Goal: Check status: Check status

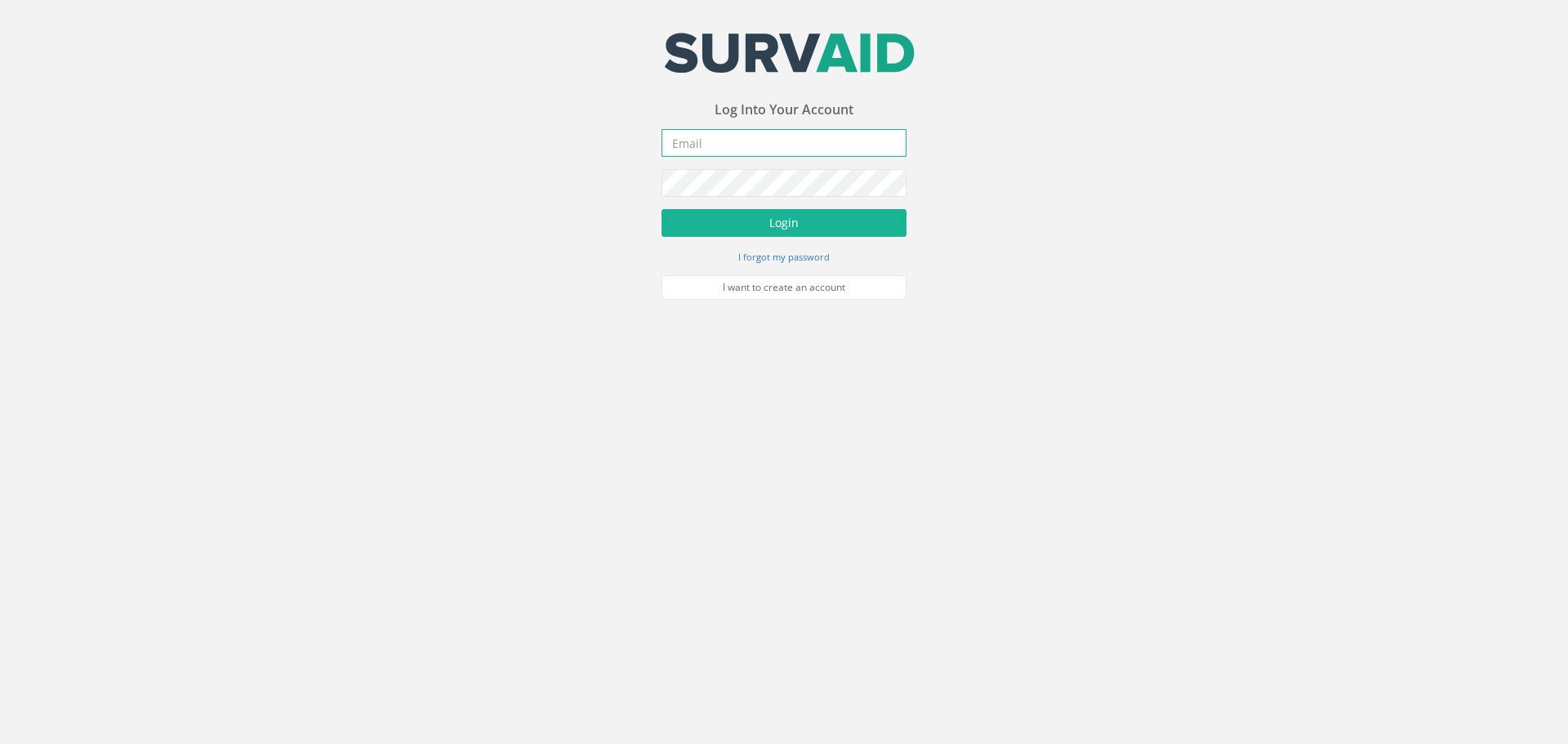
click at [813, 133] on input "email" at bounding box center [784, 143] width 245 height 28
type input "[EMAIL_ADDRESS][DOMAIN_NAME]"
click at [807, 217] on button "Login" at bounding box center [784, 223] width 245 height 28
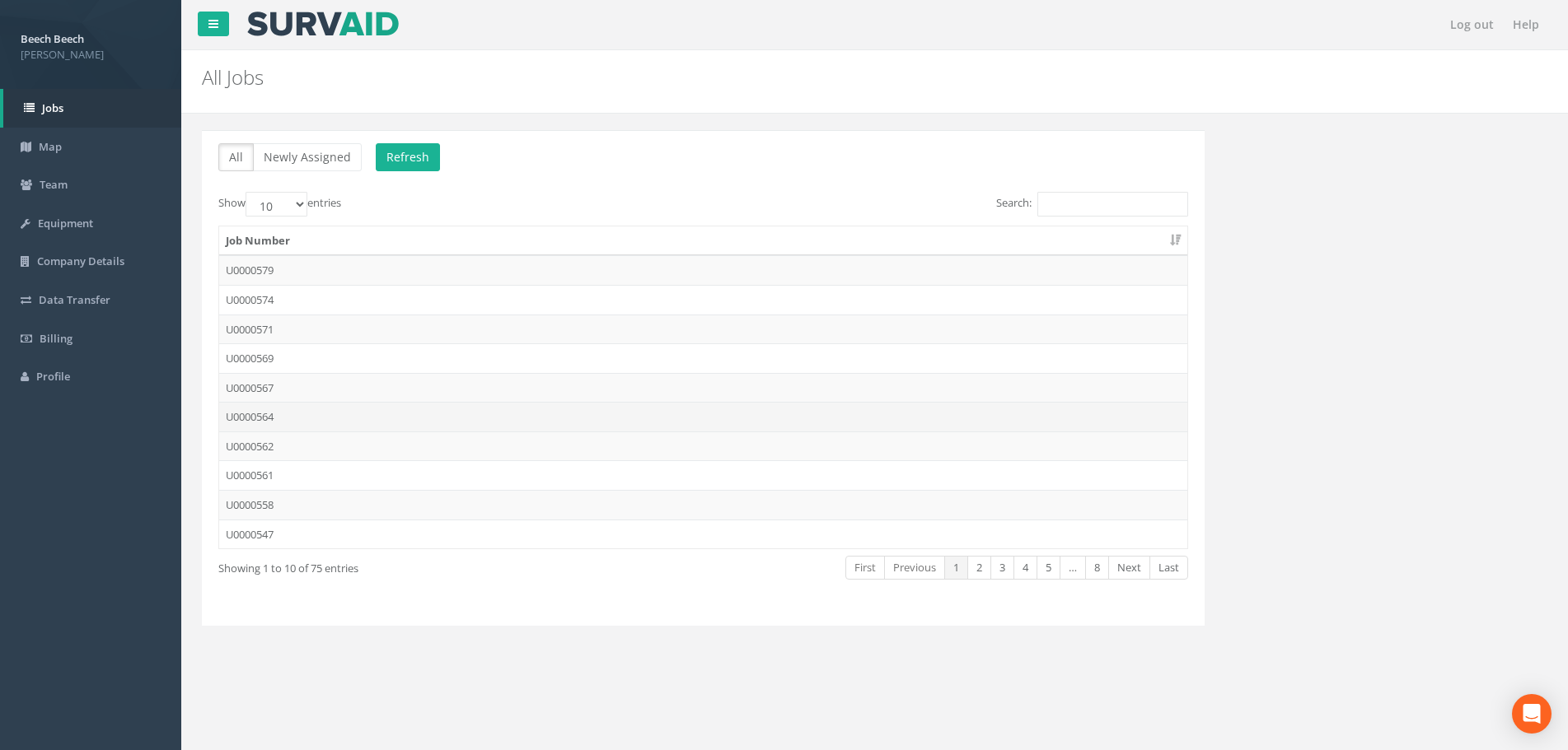
click at [259, 418] on td "U0000564" at bounding box center [703, 416] width 968 height 30
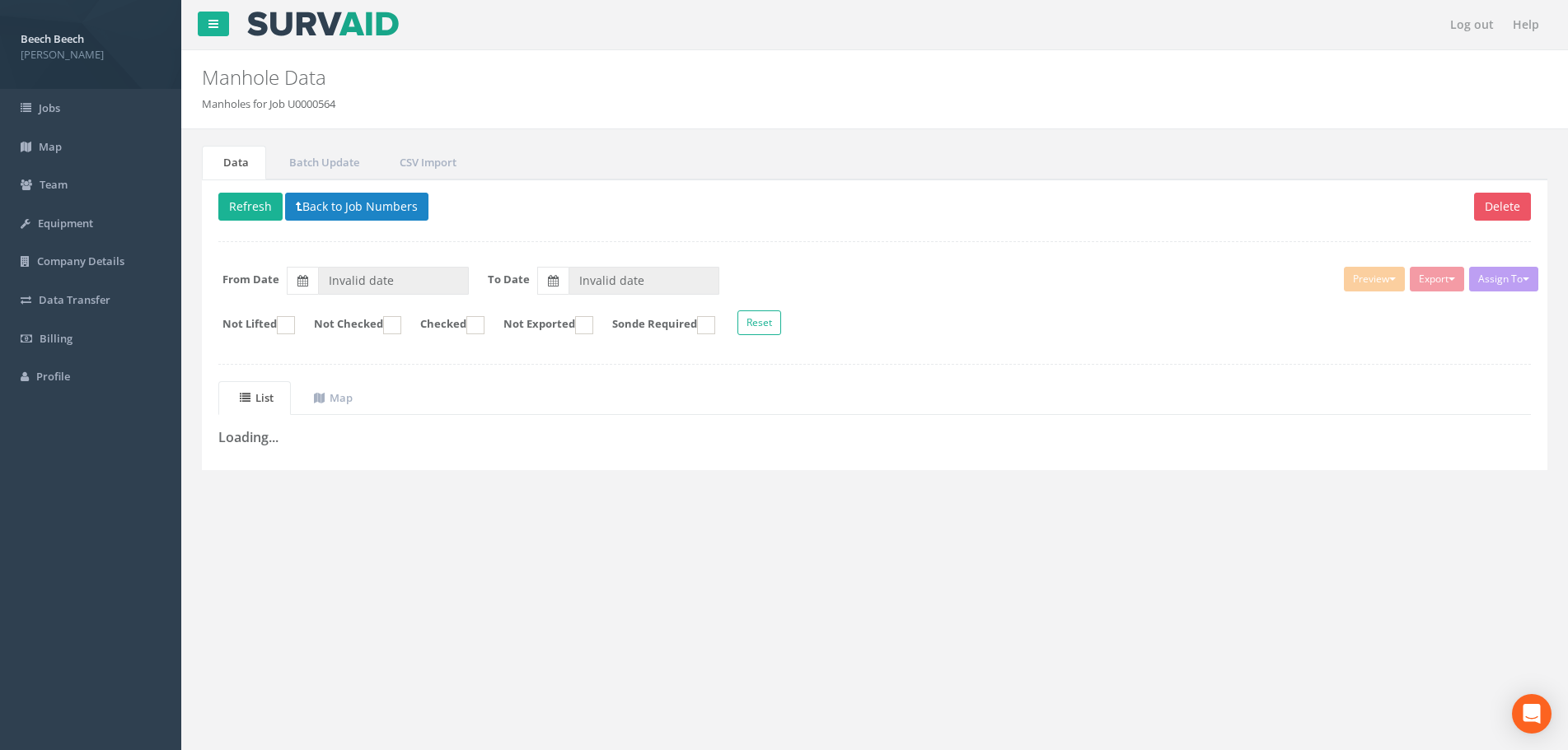
type input "[DATE]"
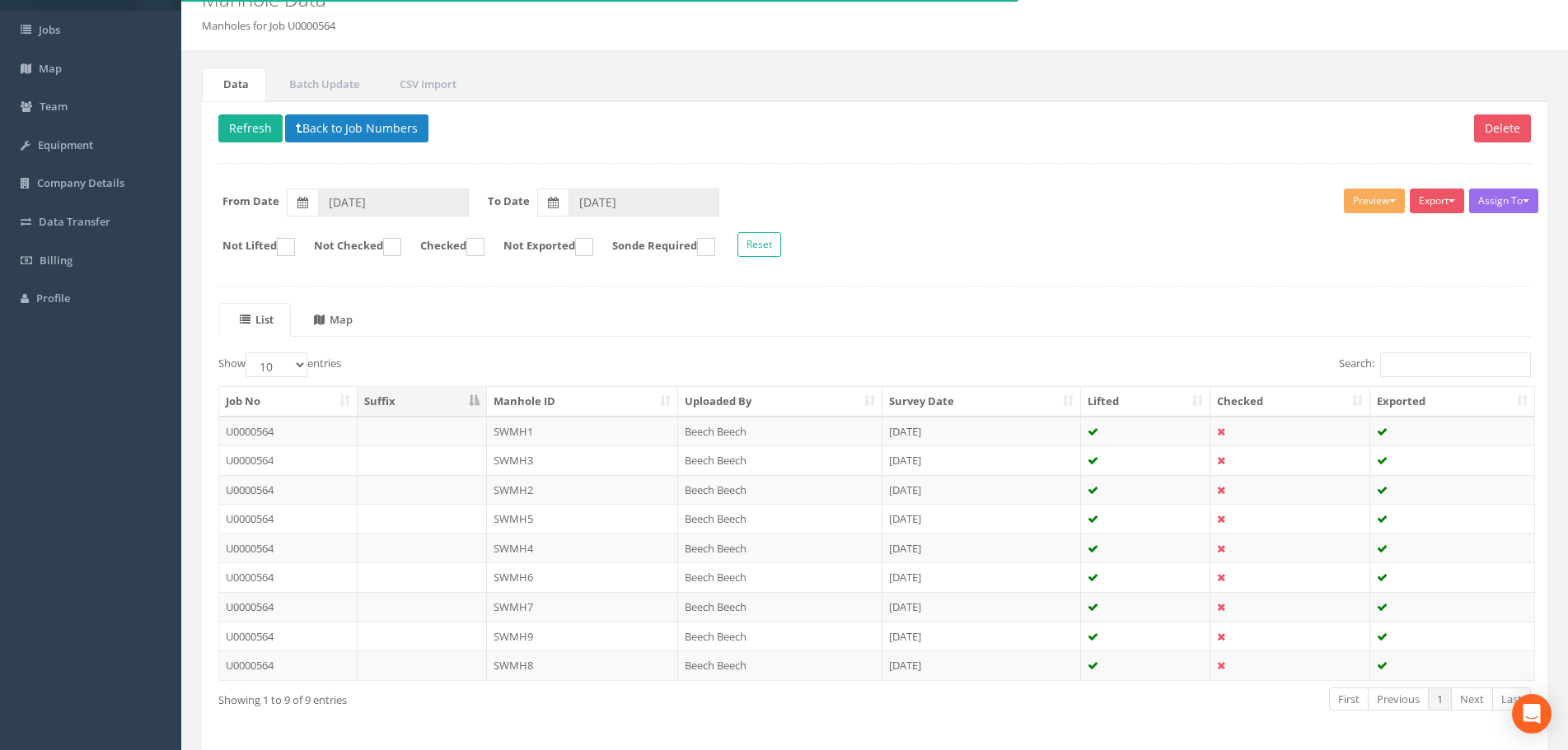
scroll to position [82, 0]
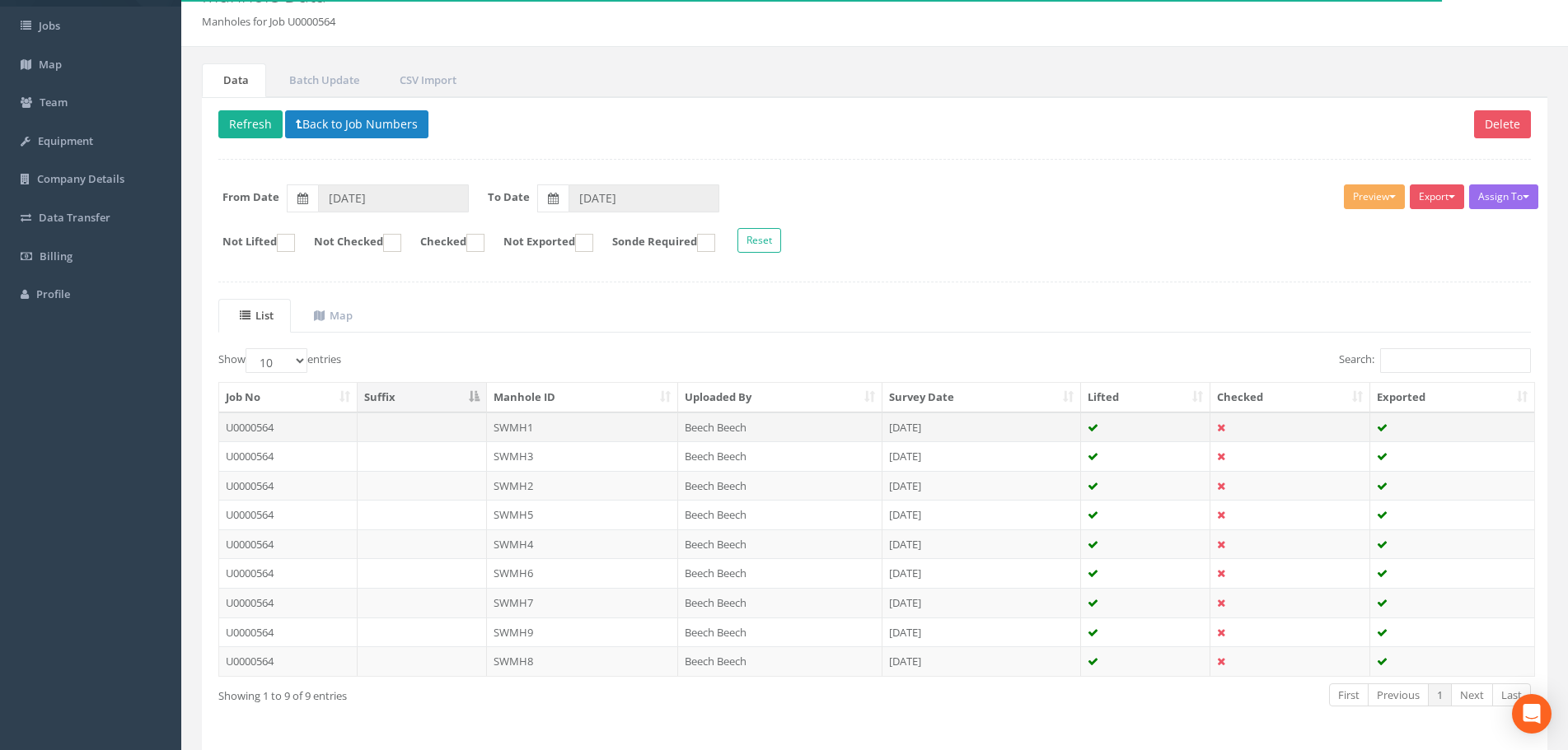
click at [251, 425] on td "U0000564" at bounding box center [288, 427] width 138 height 30
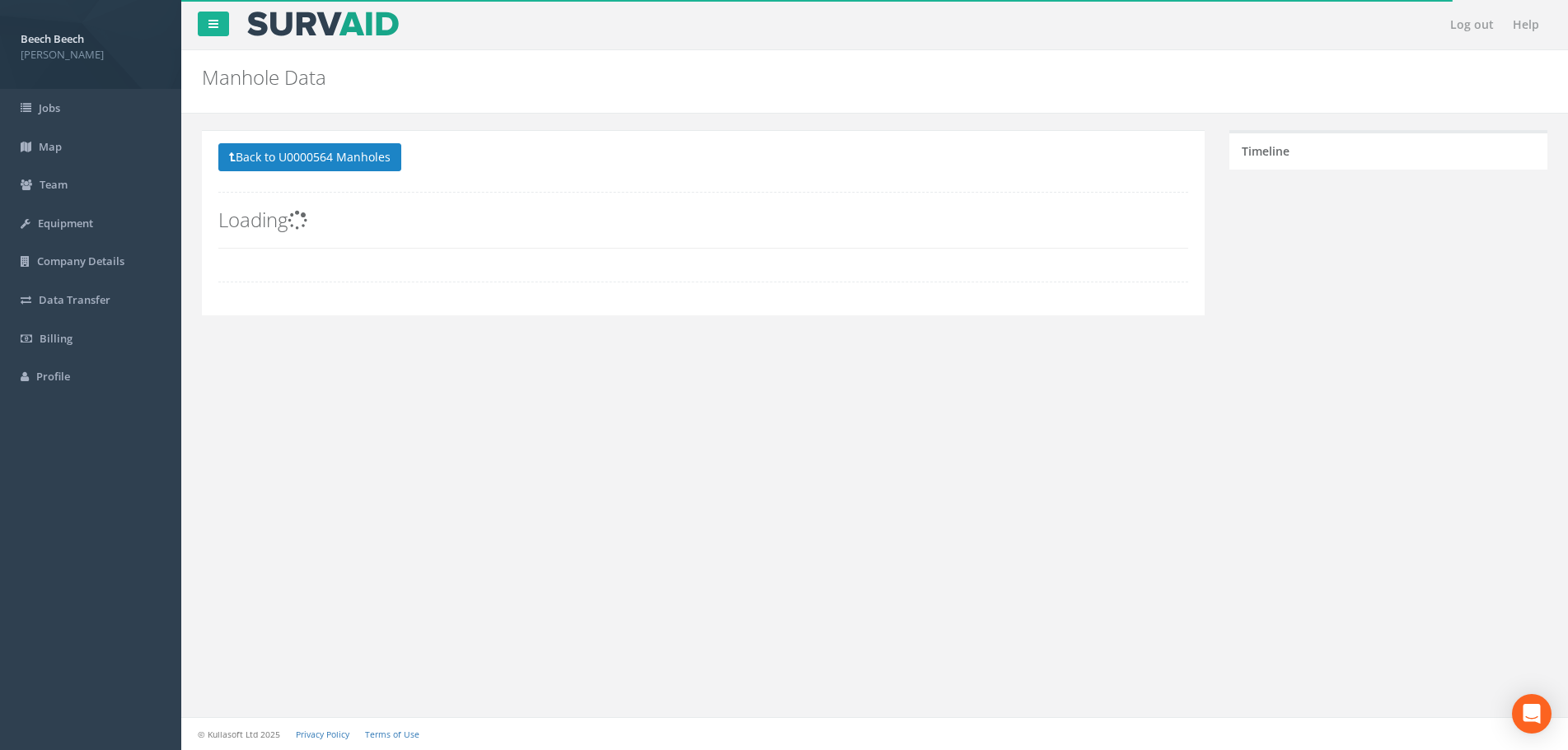
scroll to position [0, 0]
